Goal: Task Accomplishment & Management: Use online tool/utility

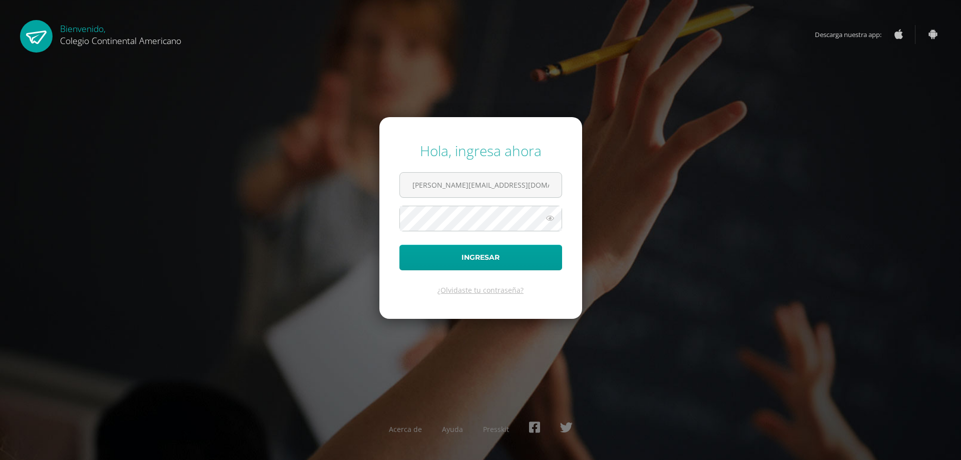
type input "[PERSON_NAME][EMAIL_ADDRESS][DOMAIN_NAME]"
click at [399, 245] on button "Ingresar" at bounding box center [480, 258] width 163 height 26
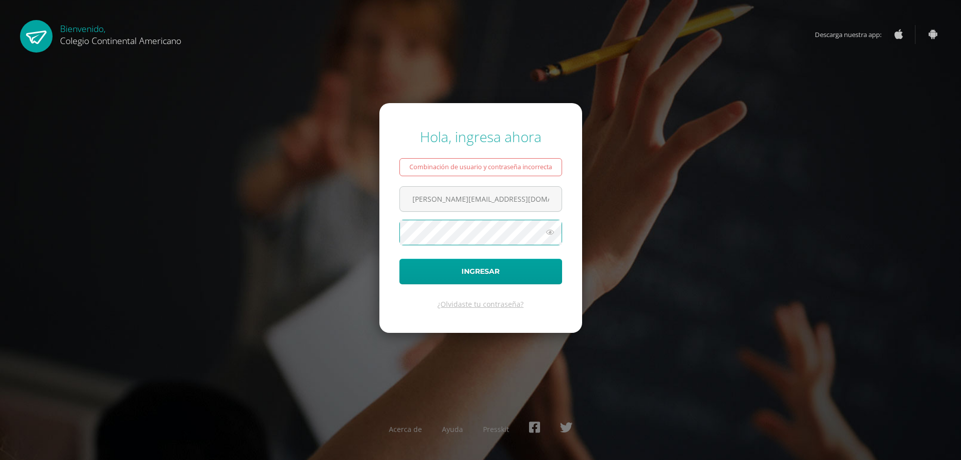
click at [399, 259] on button "Ingresar" at bounding box center [480, 272] width 163 height 26
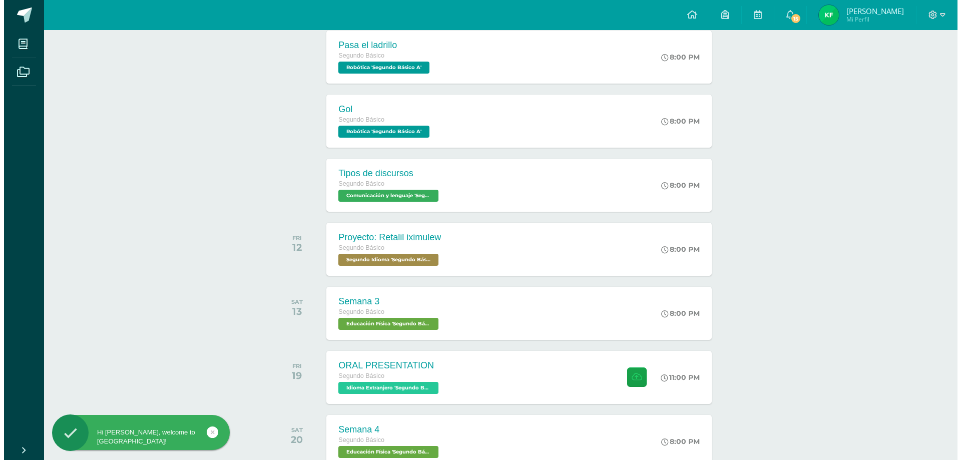
scroll to position [424, 0]
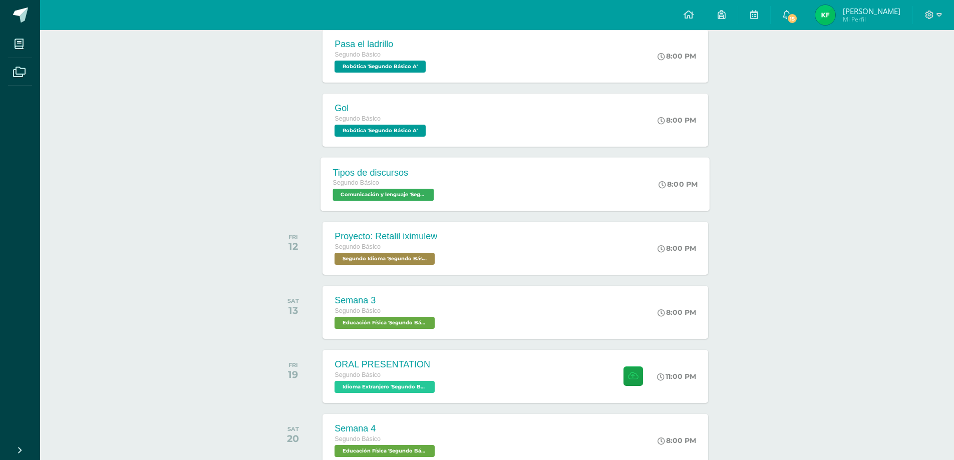
click at [420, 176] on div "Tipos de discursos" at bounding box center [385, 172] width 104 height 11
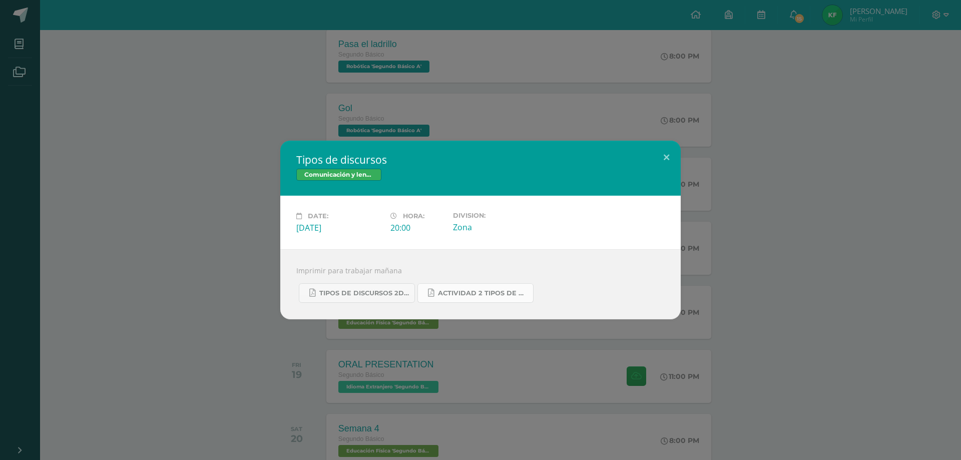
click at [487, 297] on link "Actividad 2 tipos de discursos.pdf" at bounding box center [475, 293] width 116 height 20
